Goal: Navigation & Orientation: Find specific page/section

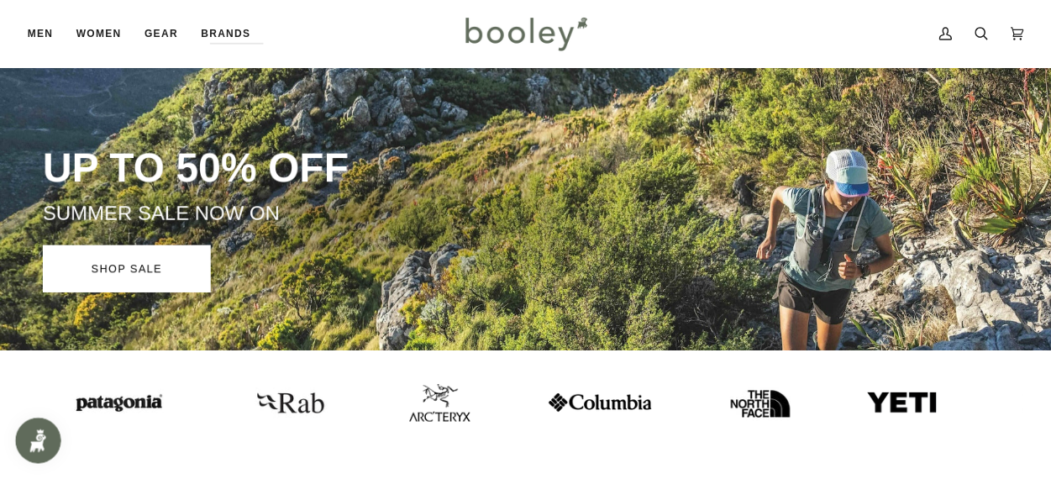
scroll to position [66, 0]
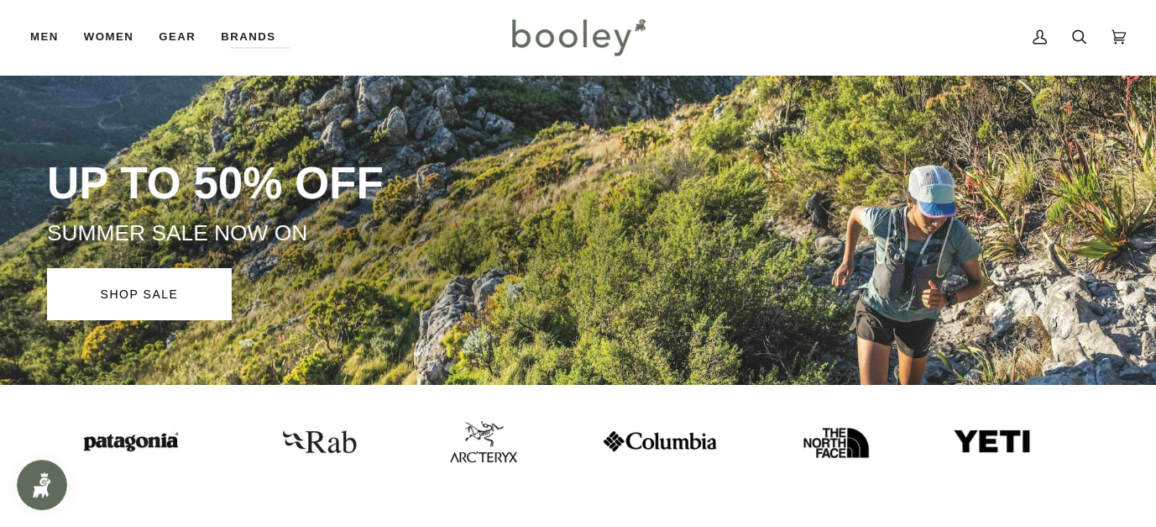
click at [1115, 322] on div "UP TO 50% OFF SUMMER SALE NOW ON SHOP SALE" at bounding box center [578, 207] width 1156 height 353
click at [107, 295] on link "SHOP SALE" at bounding box center [139, 294] width 185 height 52
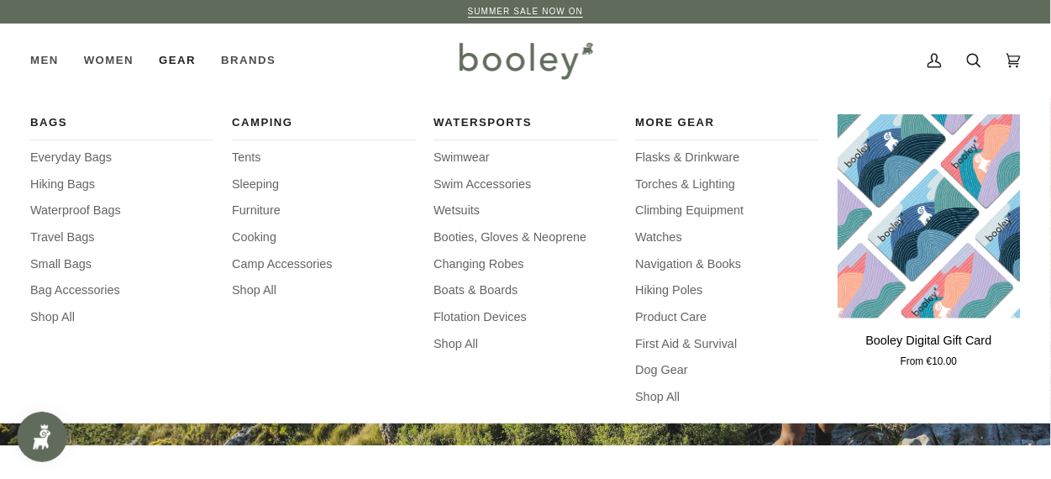
click at [174, 60] on span "Gear" at bounding box center [177, 60] width 37 height 17
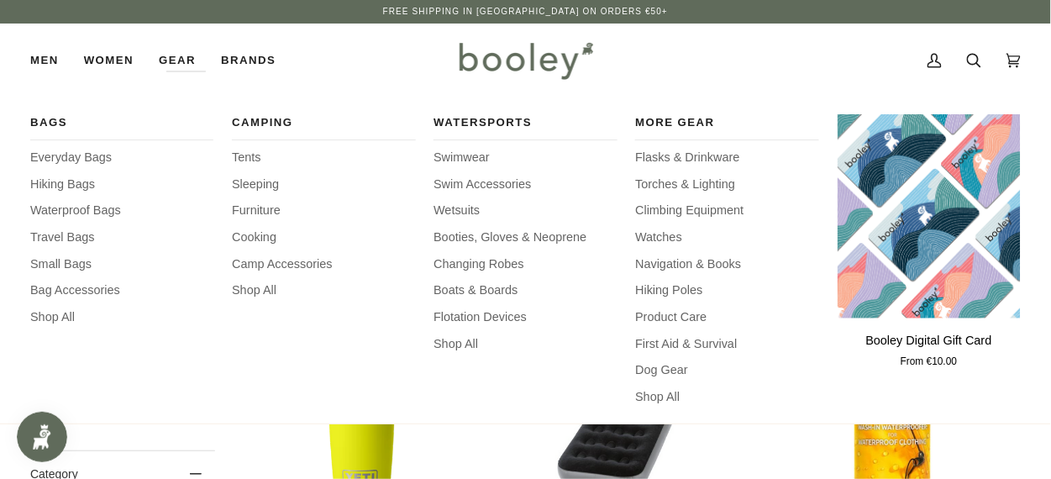
click at [174, 60] on link "Gear" at bounding box center [177, 61] width 62 height 74
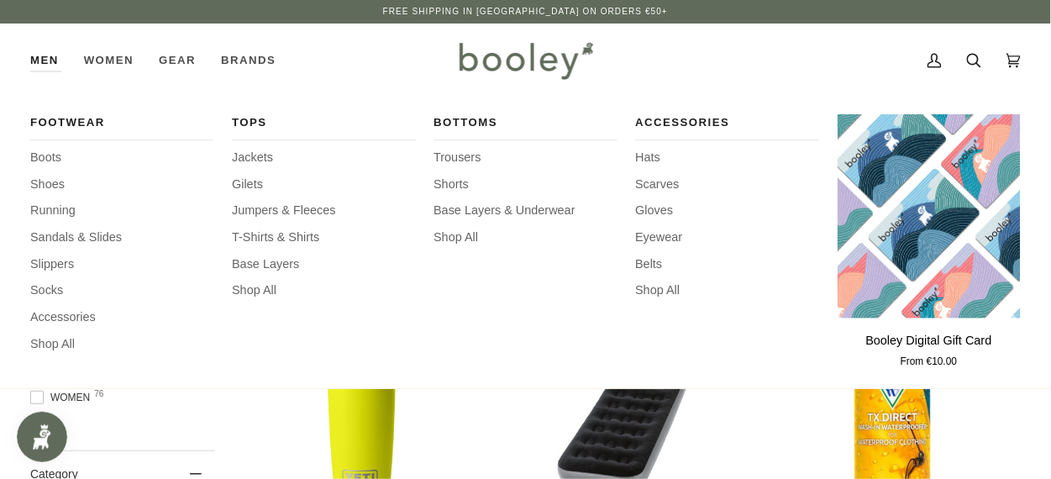
click at [44, 60] on link "Men" at bounding box center [50, 61] width 41 height 74
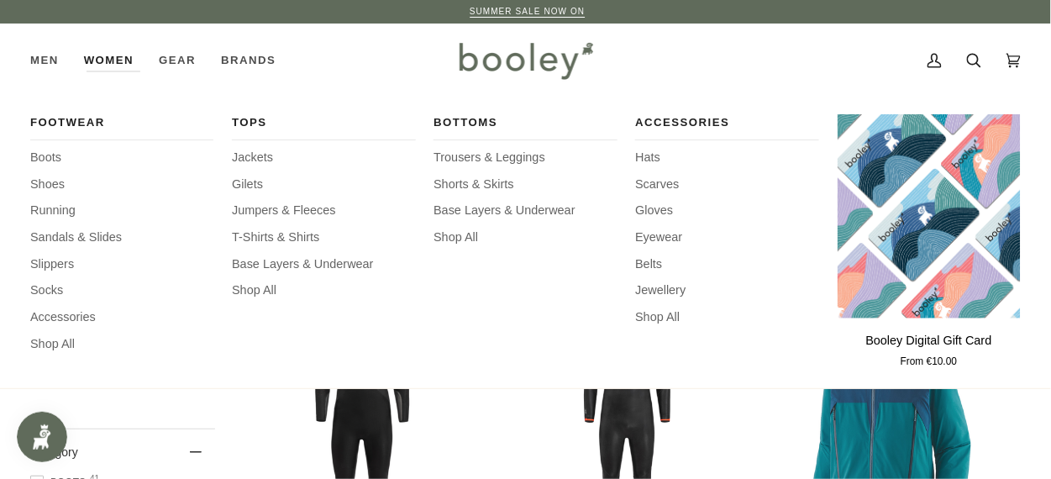
click at [957, 384] on div "Footwear Boots Shoes Running Sandals & Slides Slippers Socks Accessories Shop A…" at bounding box center [525, 242] width 990 height 291
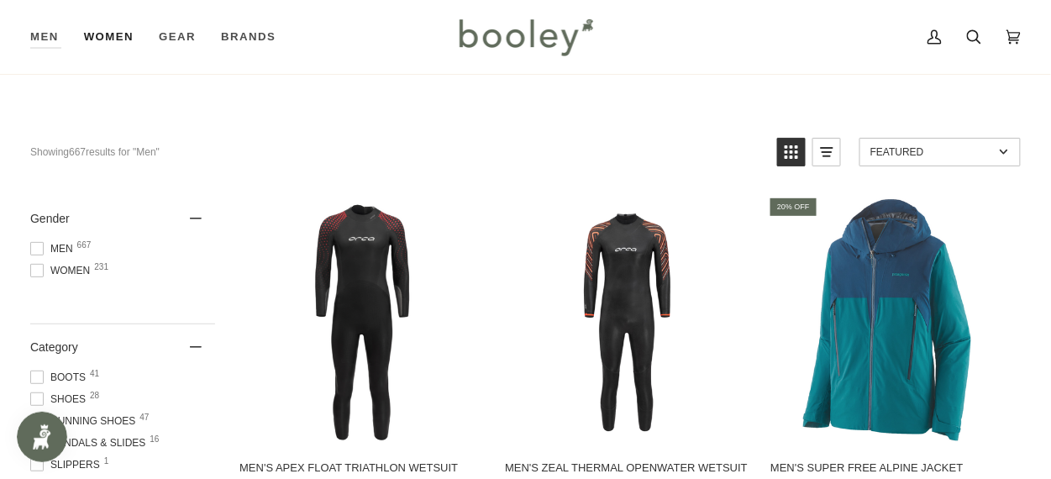
scroll to position [91, 0]
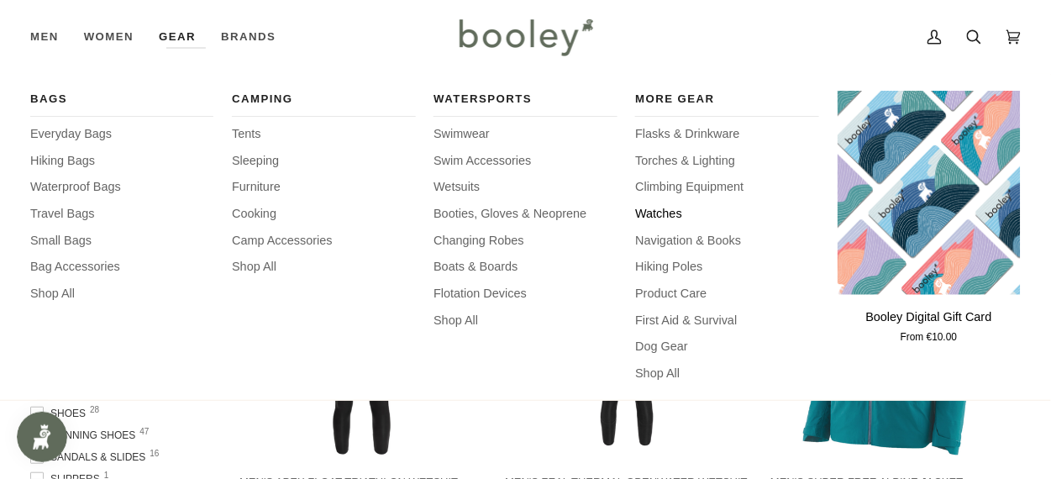
click at [659, 213] on span "Watches" at bounding box center [726, 214] width 183 height 18
